Goal: Task Accomplishment & Management: Use online tool/utility

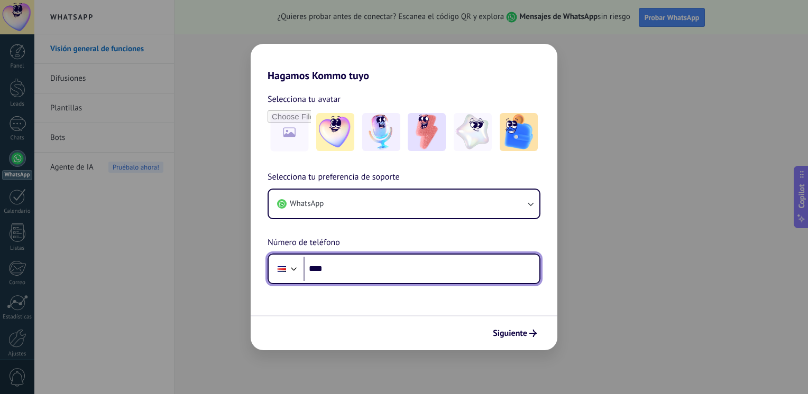
click at [369, 271] on input "****" at bounding box center [421, 269] width 236 height 24
type input "**********"
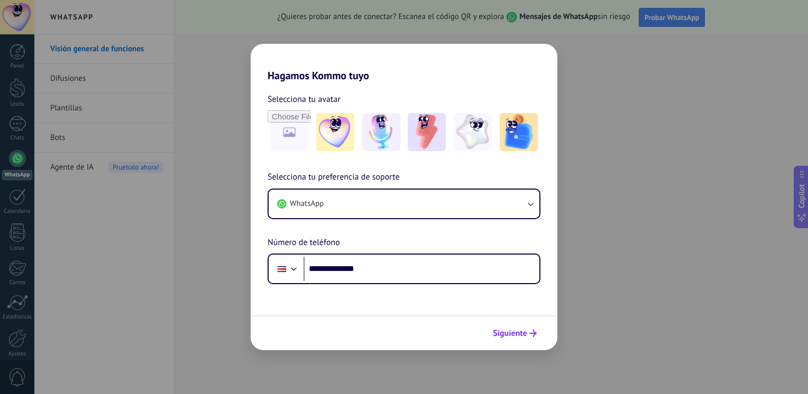
click at [512, 332] on span "Siguiente" at bounding box center [510, 333] width 34 height 7
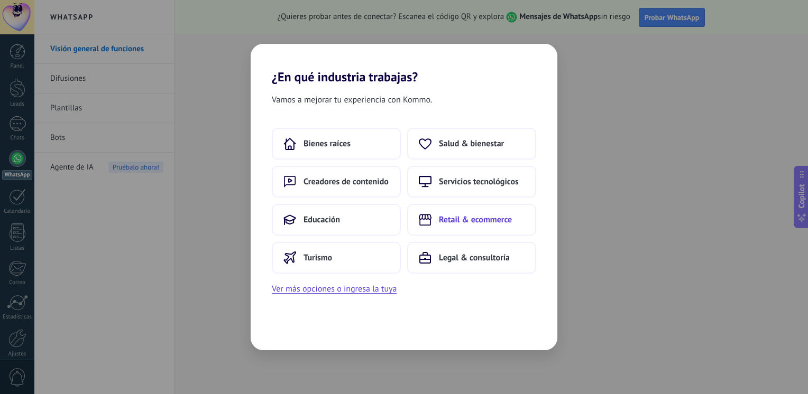
click at [458, 225] on button "Retail & ecommerce" at bounding box center [471, 220] width 129 height 32
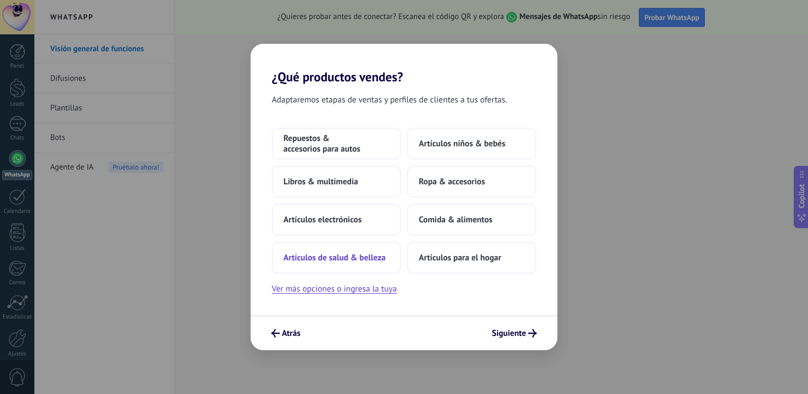
click at [370, 256] on span "Artículos de salud & belleza" at bounding box center [334, 258] width 102 height 11
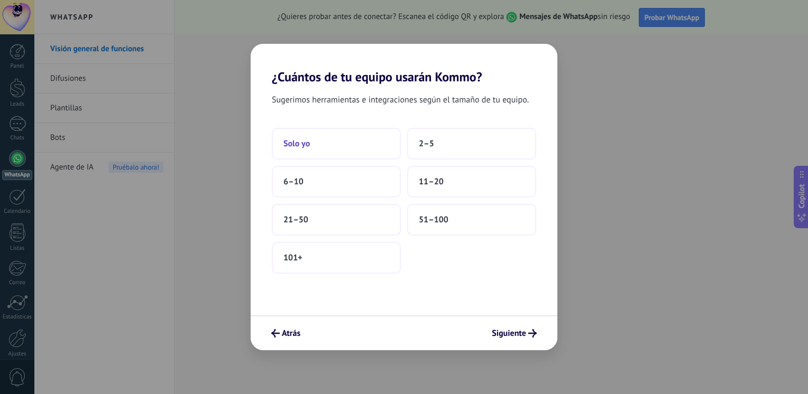
click at [337, 143] on button "Solo yo" at bounding box center [336, 144] width 129 height 32
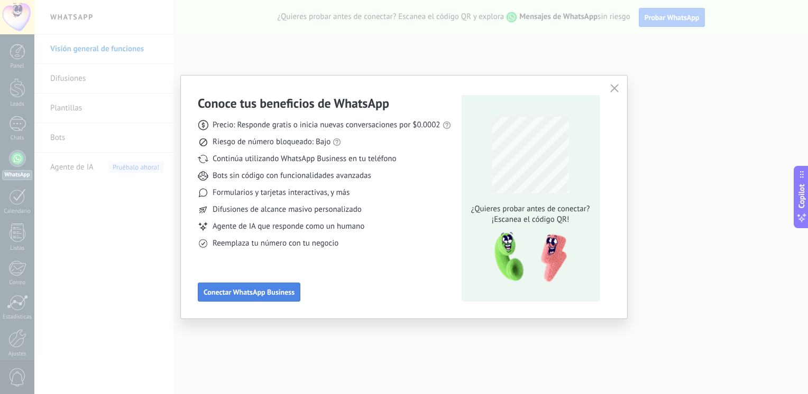
click at [278, 298] on button "Conectar WhatsApp Business" at bounding box center [249, 292] width 103 height 19
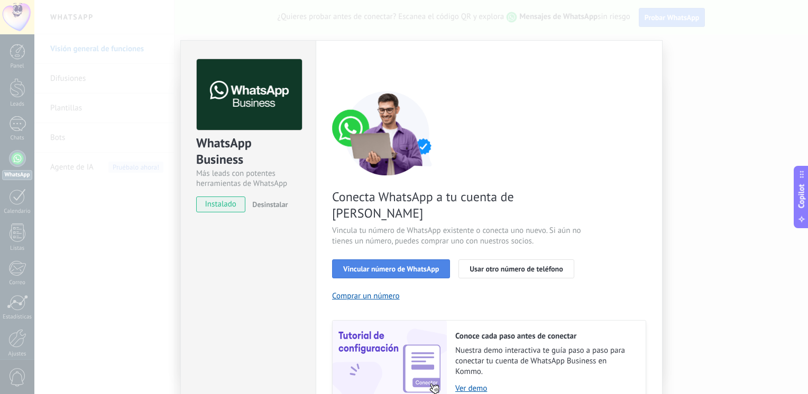
scroll to position [41, 0]
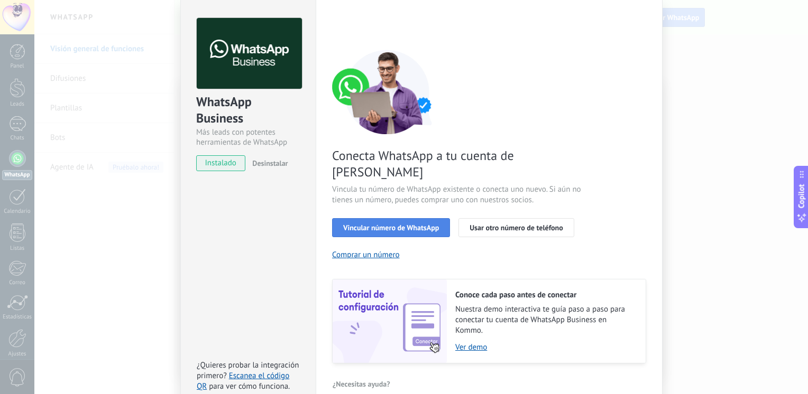
click at [409, 224] on span "Vincular número de WhatsApp" at bounding box center [391, 227] width 96 height 7
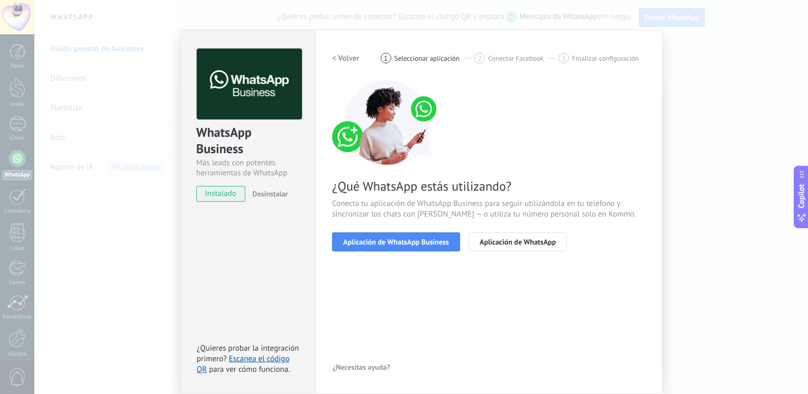
scroll to position [11, 0]
click at [426, 246] on span "Aplicación de WhatsApp Business" at bounding box center [396, 241] width 106 height 7
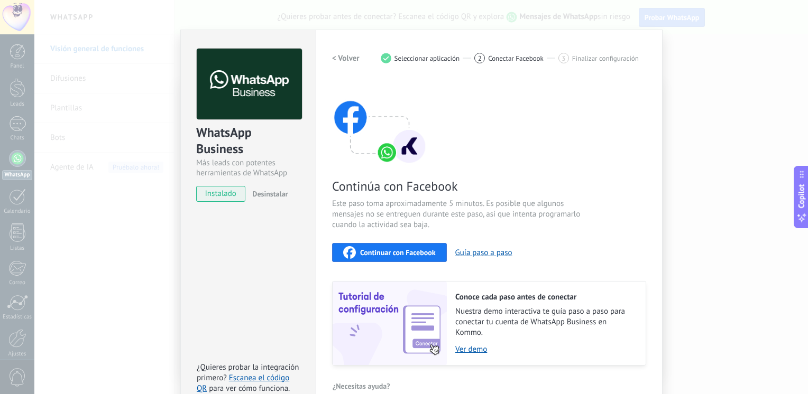
scroll to position [29, 0]
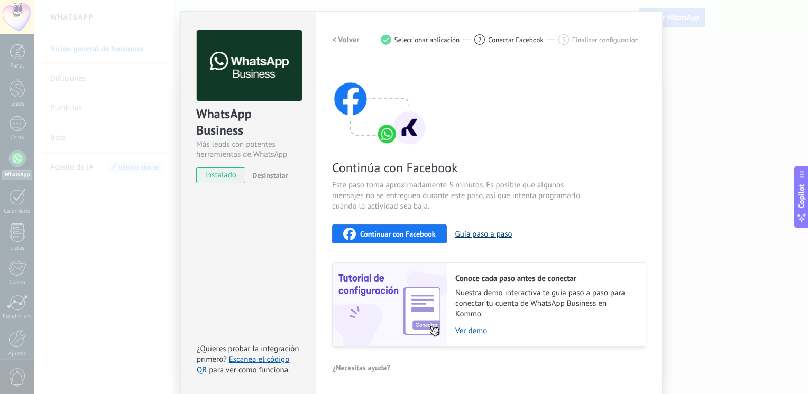
click at [480, 234] on button "Guía paso a paso" at bounding box center [483, 234] width 57 height 10
click at [411, 234] on span "Continuar con Facebook" at bounding box center [398, 234] width 76 height 7
click at [347, 39] on h2 "< Volver" at bounding box center [345, 40] width 27 height 10
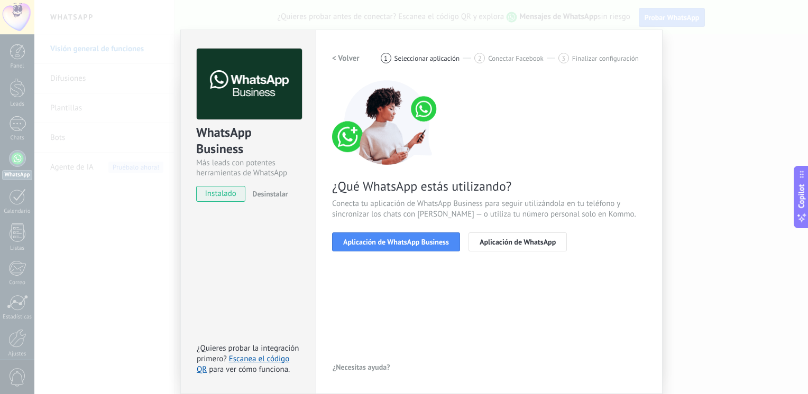
scroll to position [11, 0]
click at [345, 58] on h2 "< Volver" at bounding box center [345, 58] width 27 height 10
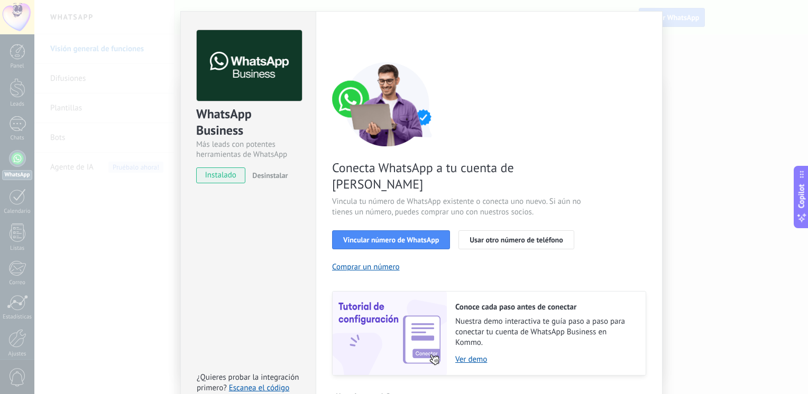
scroll to position [41, 0]
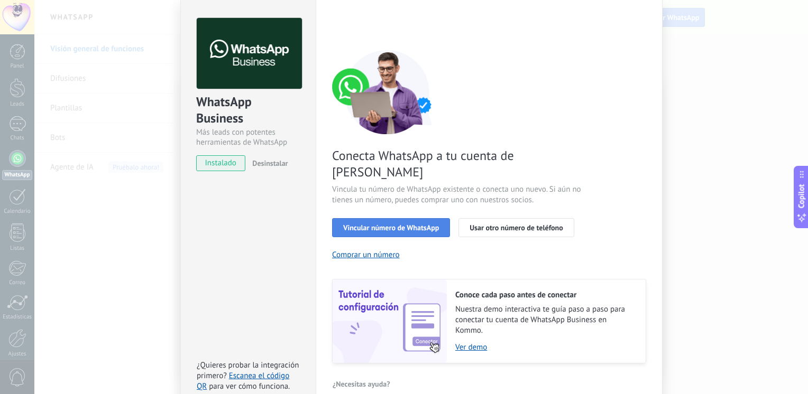
click at [380, 224] on span "Vincular número de WhatsApp" at bounding box center [391, 227] width 96 height 7
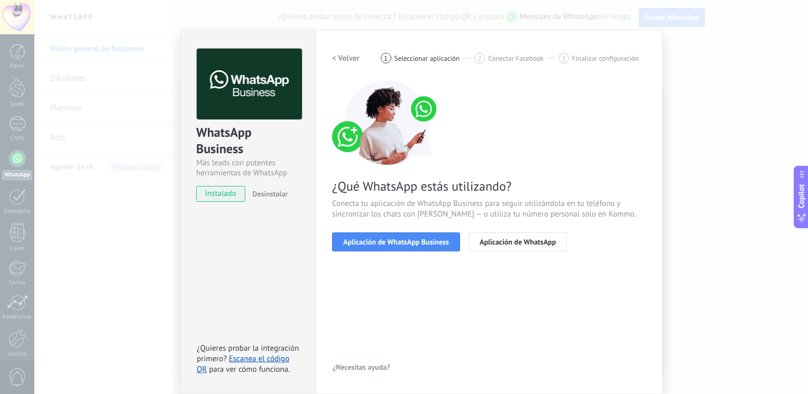
scroll to position [11, 0]
click at [380, 240] on span "Aplicación de WhatsApp Business" at bounding box center [396, 241] width 106 height 7
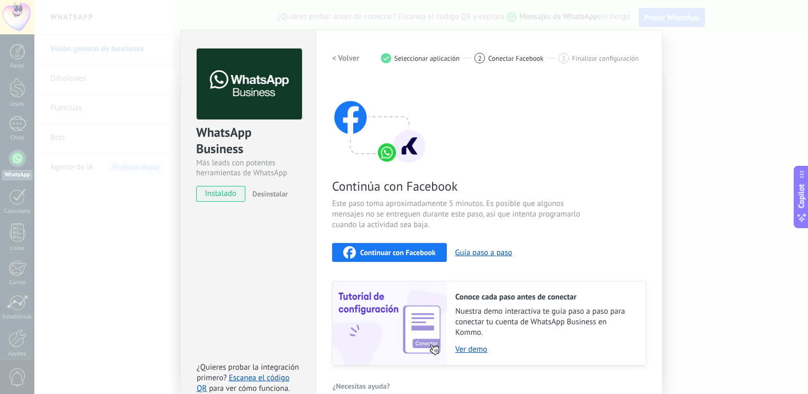
scroll to position [29, 0]
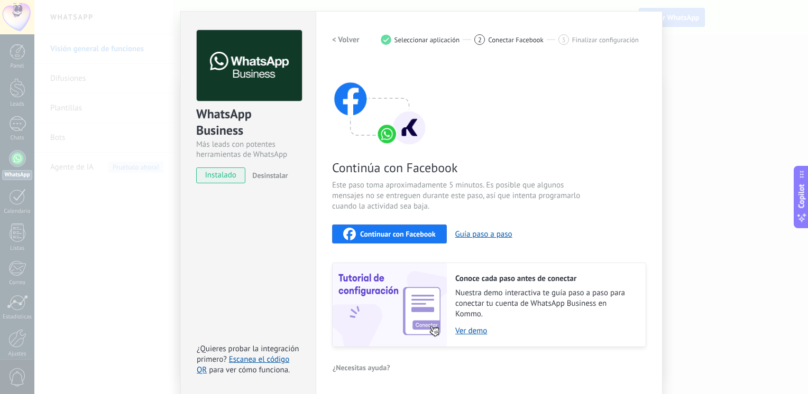
click at [391, 234] on span "Continuar con Facebook" at bounding box center [398, 234] width 76 height 7
click at [339, 39] on h2 "< Volver" at bounding box center [345, 40] width 27 height 10
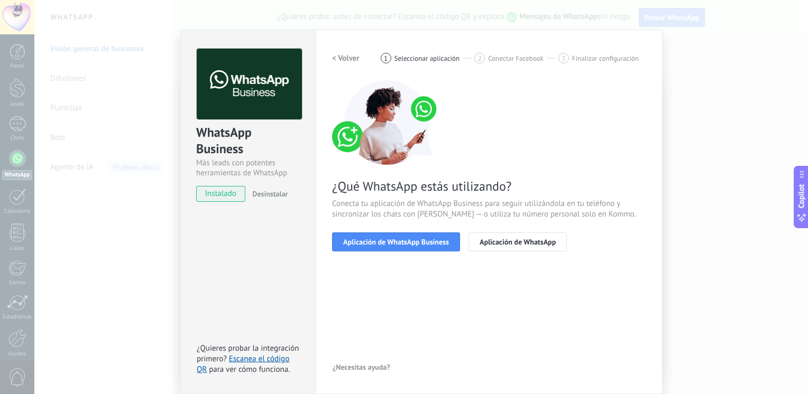
scroll to position [11, 0]
click at [344, 58] on h2 "< Volver" at bounding box center [345, 58] width 27 height 10
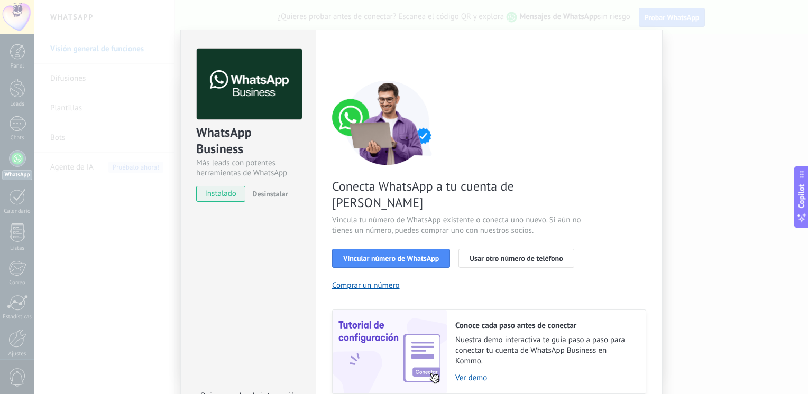
scroll to position [29, 0]
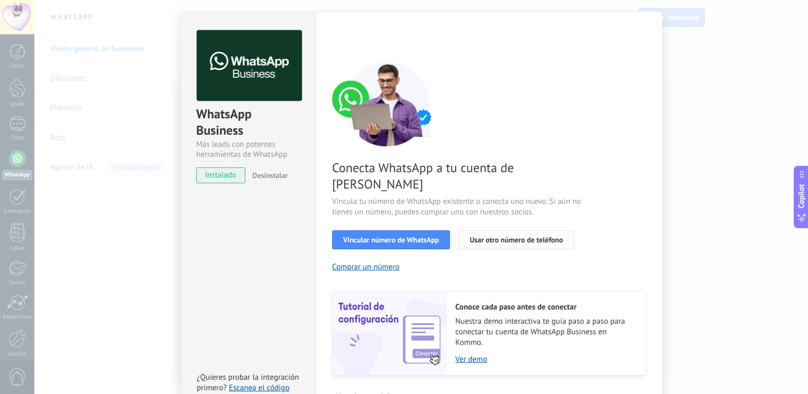
click at [495, 236] on span "Usar otro número de teléfono" at bounding box center [515, 239] width 93 height 7
click at [738, 290] on div "WhatsApp Business Más leads con potentes herramientas de WhatsApp instalado Des…" at bounding box center [421, 197] width 774 height 394
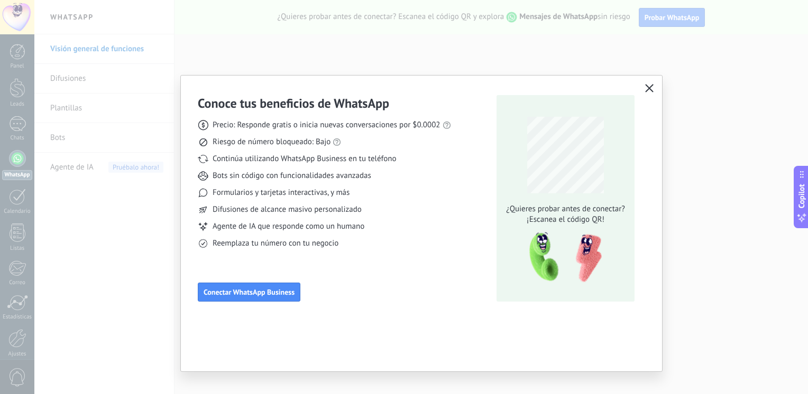
scroll to position [0, 0]
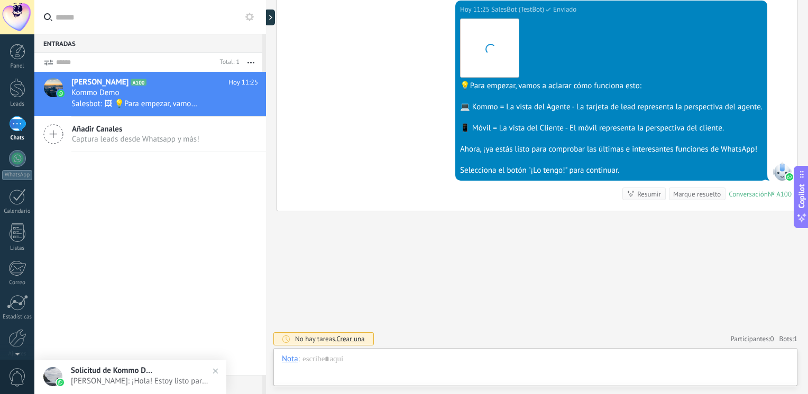
scroll to position [15, 0]
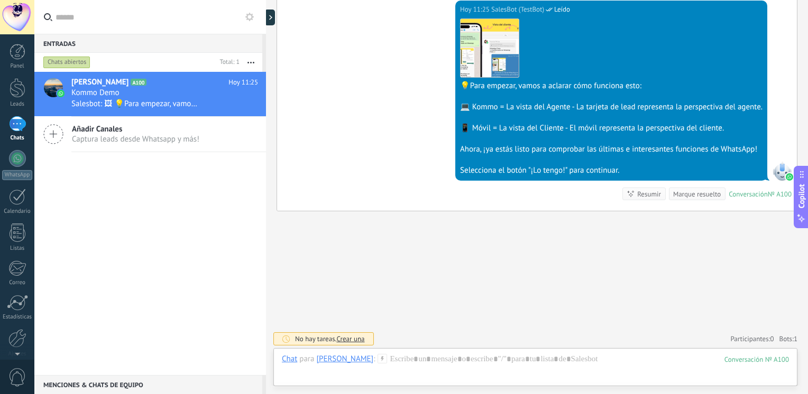
click at [537, 123] on div "📱 Móvil = La vista del Cliente - El móvil representa la perspectiva del cliente." at bounding box center [611, 128] width 302 height 11
click at [379, 365] on div at bounding box center [535, 370] width 507 height 32
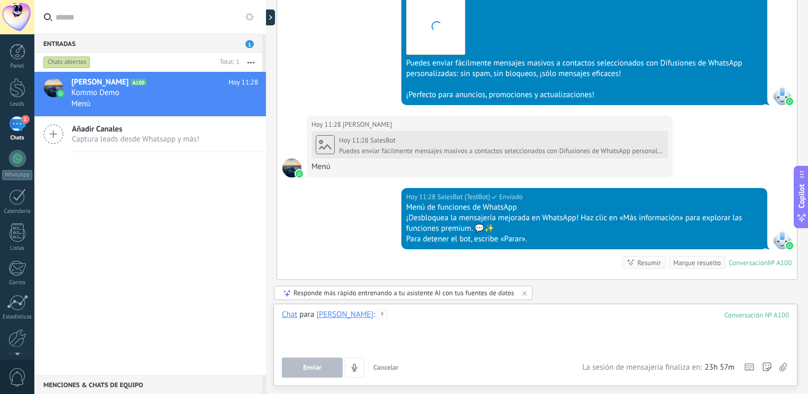
scroll to position [813, 0]
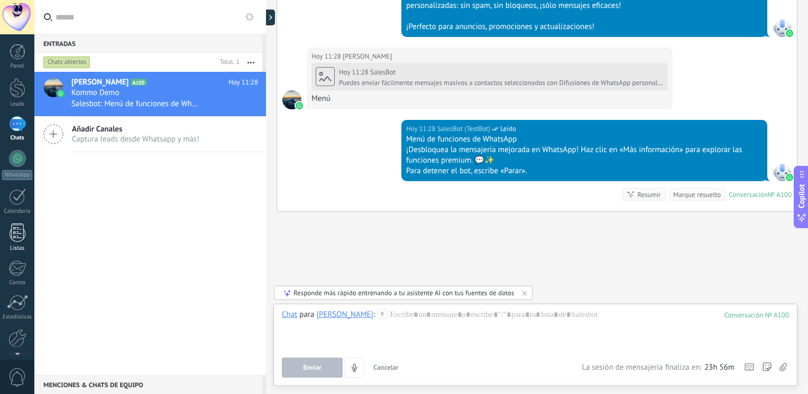
click at [16, 242] on link "Listas" at bounding box center [17, 238] width 34 height 29
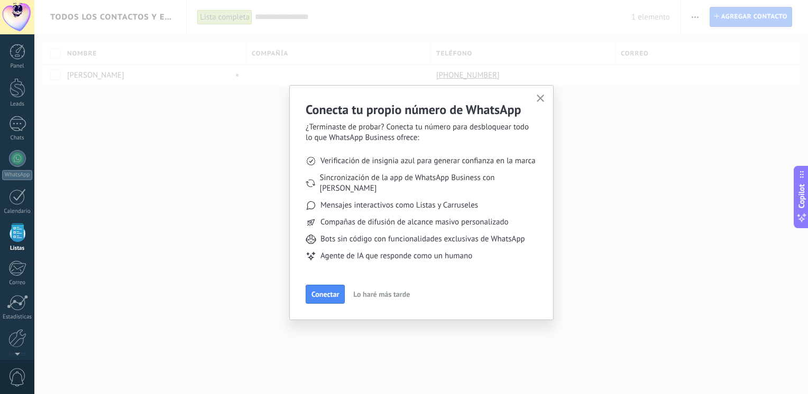
scroll to position [27, 0]
click at [332, 289] on button "Conectar" at bounding box center [325, 294] width 39 height 19
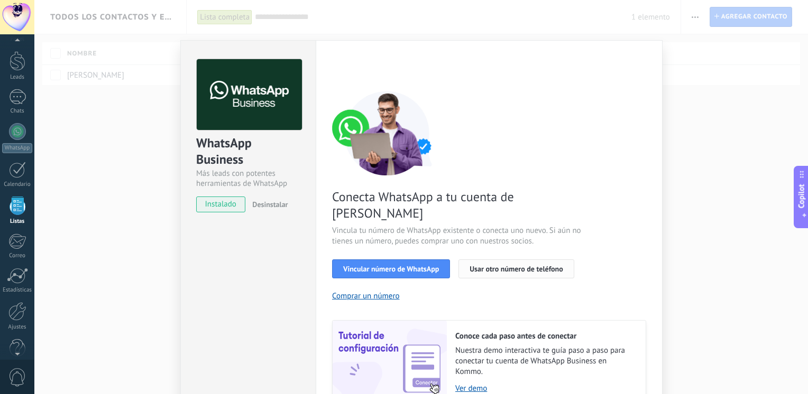
click at [509, 265] on span "Usar otro número de teléfono" at bounding box center [515, 268] width 93 height 7
